Goal: Book appointment/travel/reservation

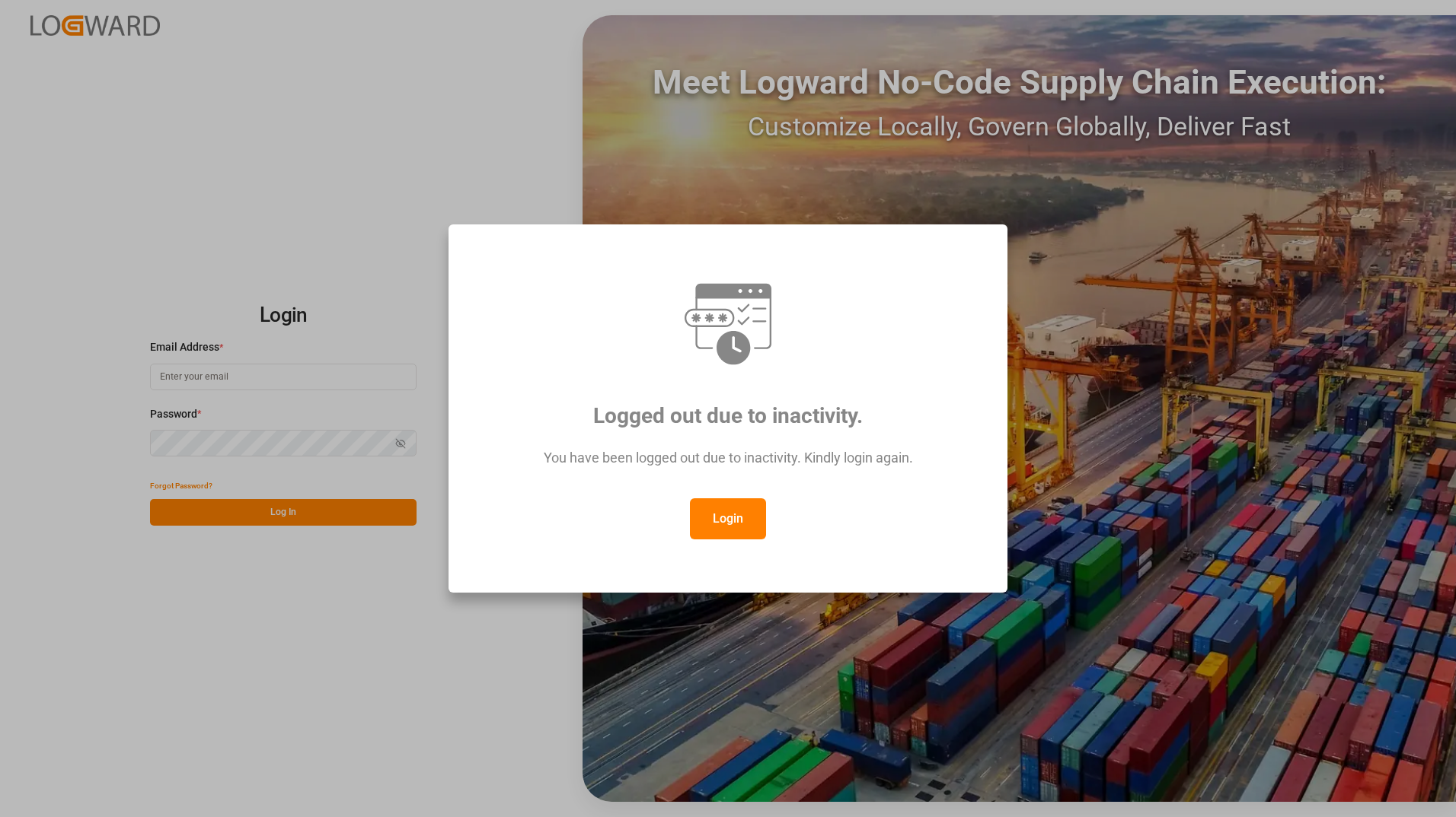
click at [716, 523] on button "Login" at bounding box center [728, 519] width 76 height 41
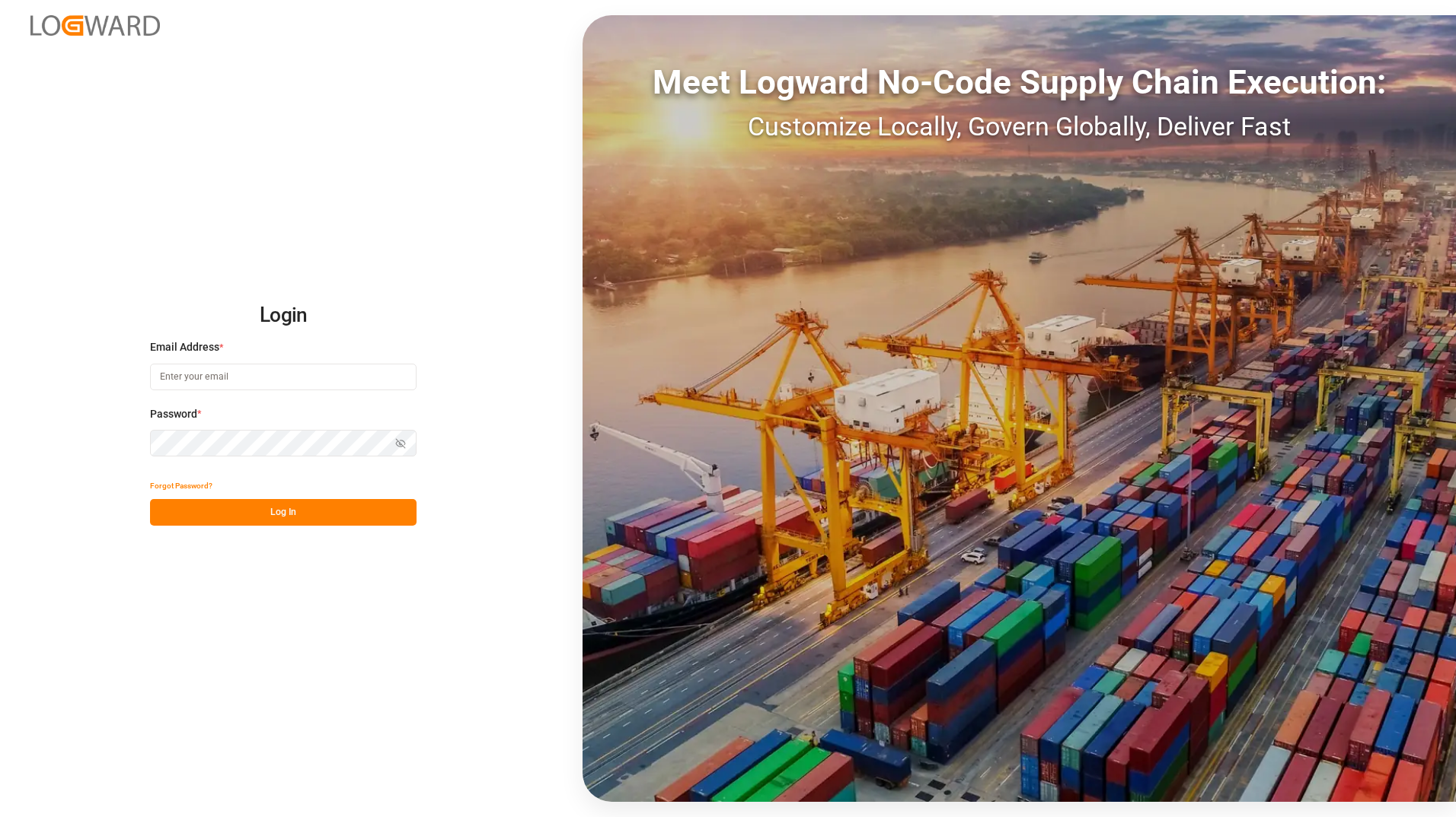
click at [221, 376] on input at bounding box center [283, 377] width 267 height 27
click at [328, 518] on button "Log In" at bounding box center [283, 512] width 267 height 27
click at [290, 375] on input "[PERSON_NAME][EMAIL_ADDRESS][DOMAIN_NAME]" at bounding box center [283, 377] width 267 height 27
type input "[PERSON_NAME][EMAIL_ADDRESS][DOMAIN_NAME]"
click at [328, 512] on button "Log In" at bounding box center [283, 512] width 267 height 27
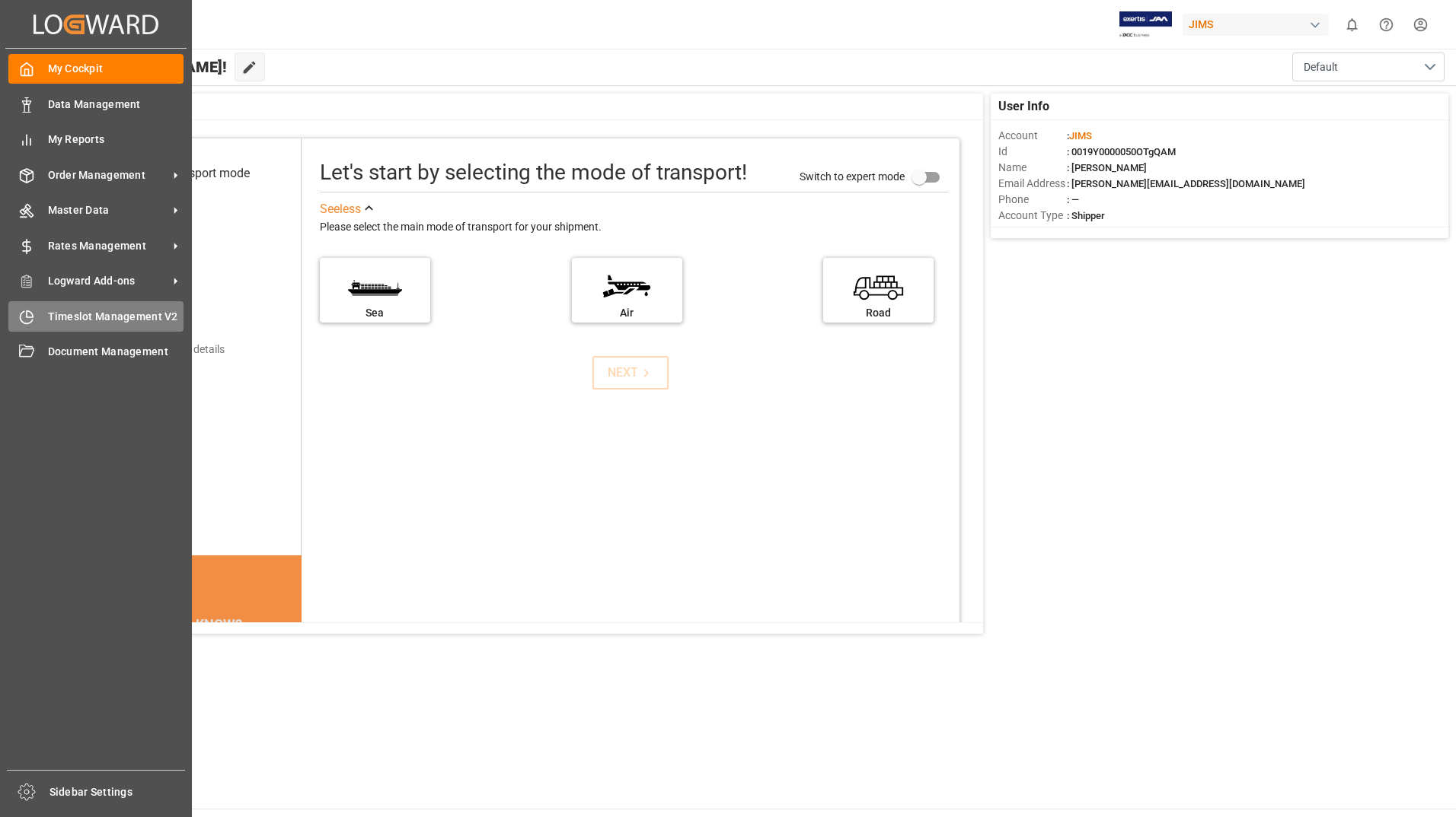
click at [74, 318] on span "Timeslot Management V2" at bounding box center [116, 317] width 136 height 16
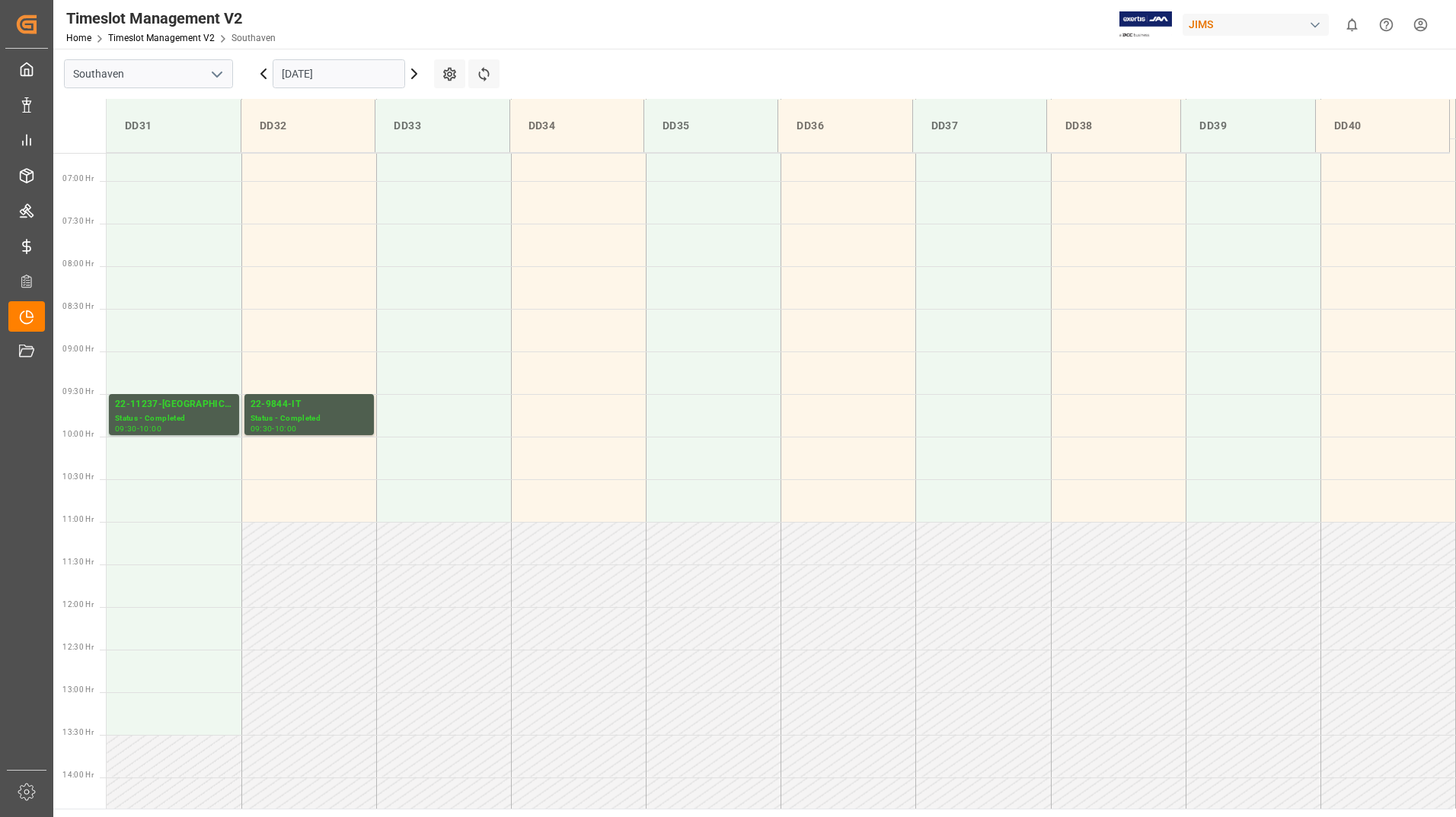
scroll to position [492, 0]
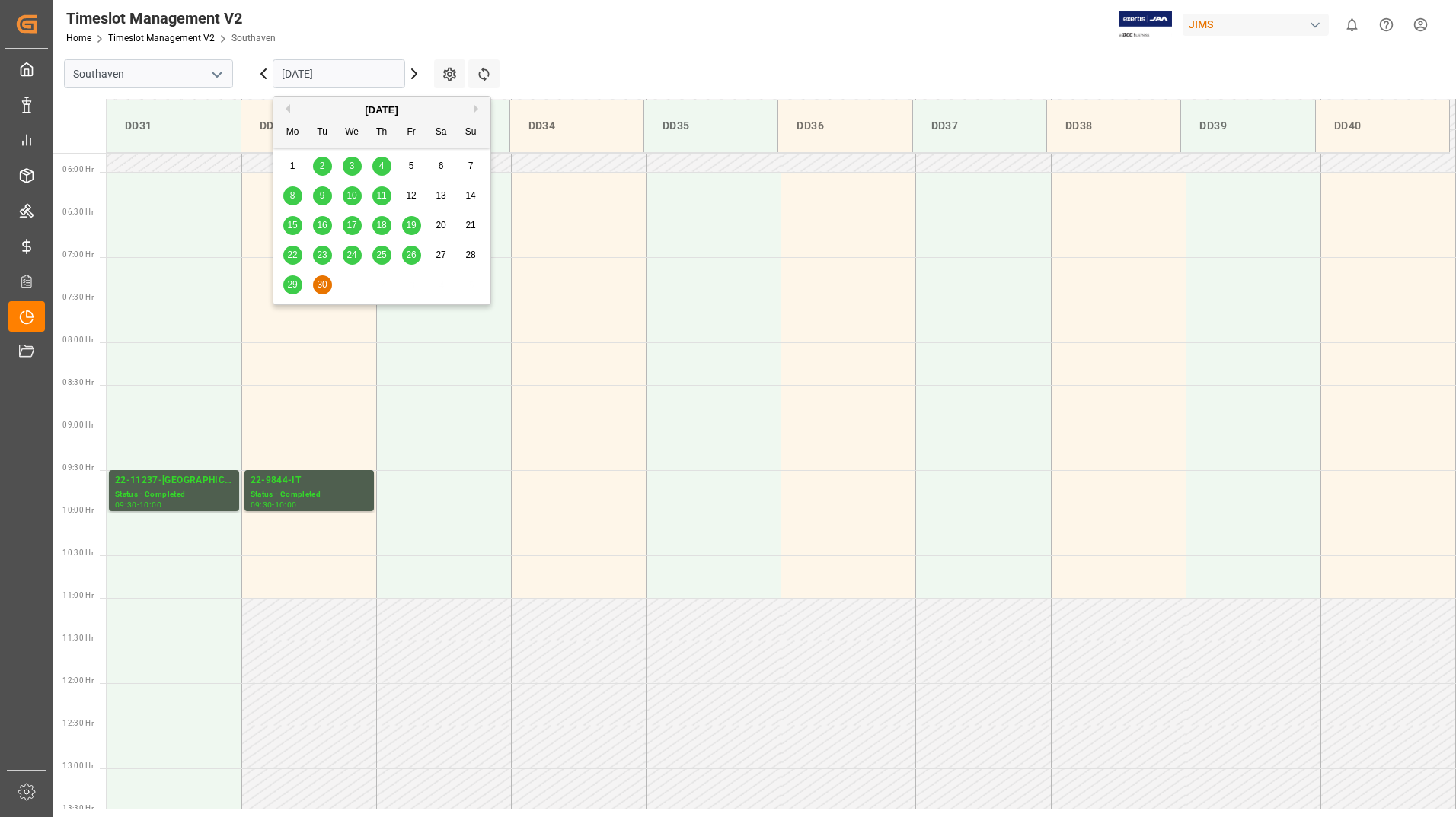
click at [369, 74] on input "[DATE]" at bounding box center [339, 73] width 133 height 29
click at [474, 108] on button "Next Month" at bounding box center [478, 109] width 9 height 9
click at [412, 165] on span "3" at bounding box center [411, 166] width 5 height 11
